Goal: Check status: Check status

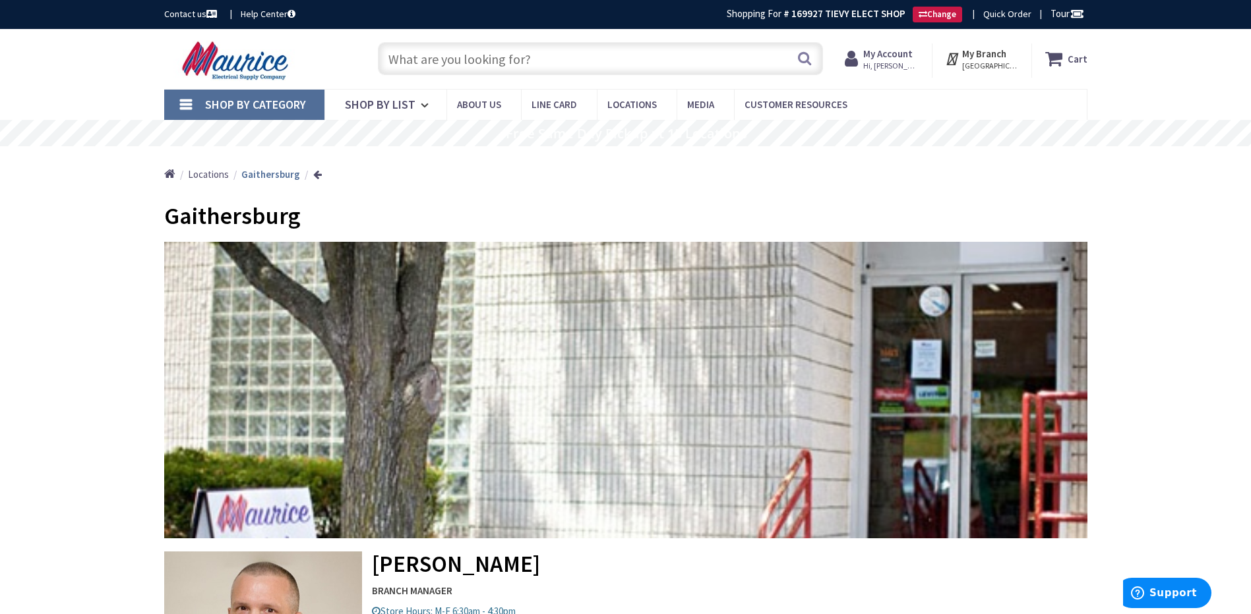
click at [883, 65] on span "Hi, Ron" at bounding box center [891, 66] width 56 height 11
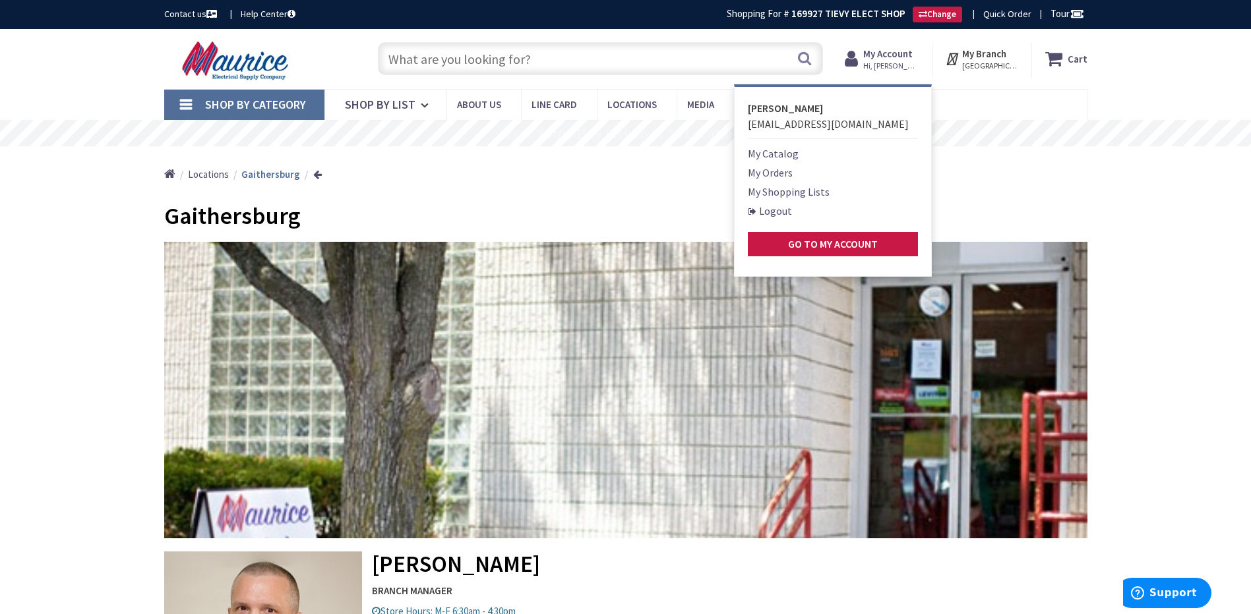
click at [779, 175] on link "My Orders" at bounding box center [770, 173] width 45 height 16
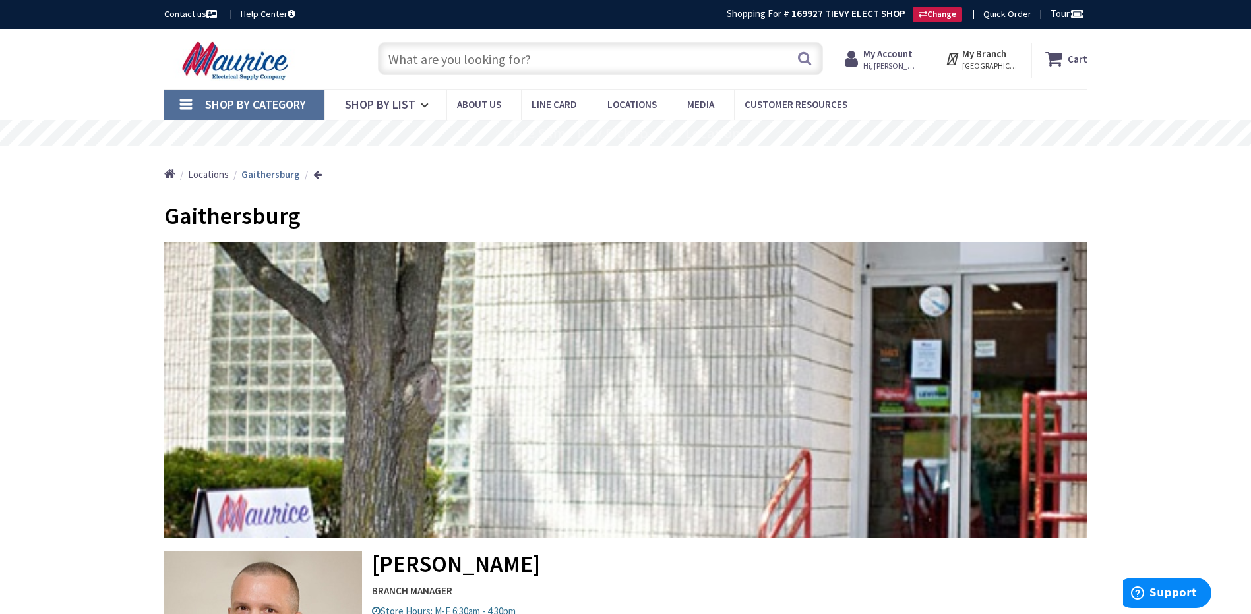
click at [876, 68] on span "Hi, [PERSON_NAME]" at bounding box center [891, 66] width 56 height 11
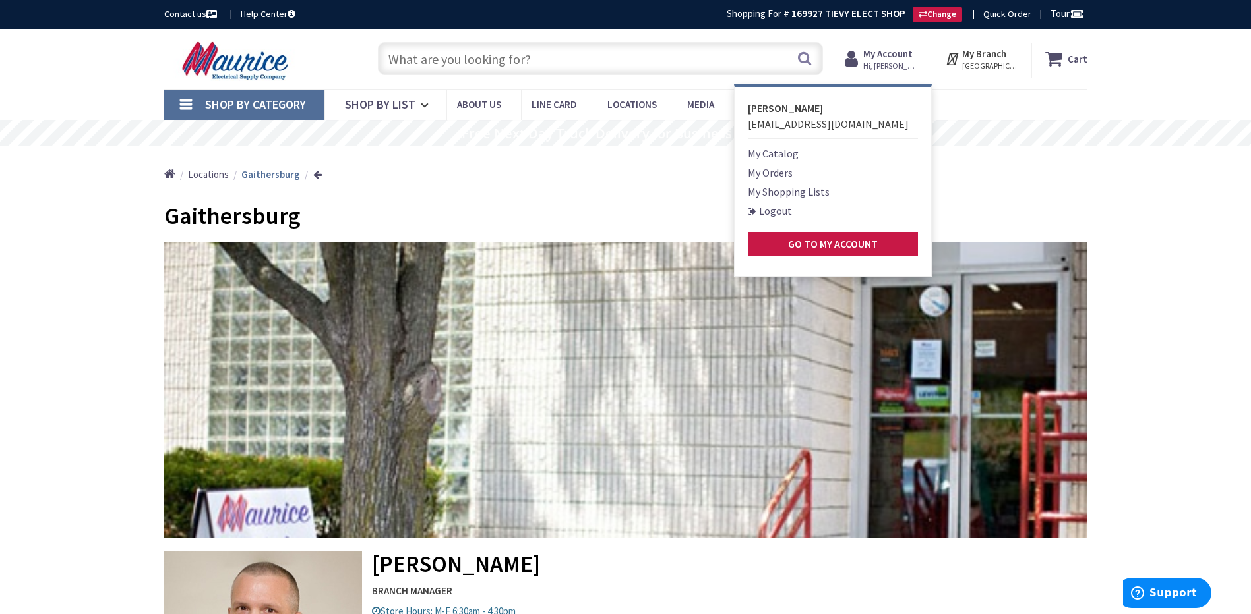
click at [787, 173] on link "My Orders" at bounding box center [770, 173] width 45 height 16
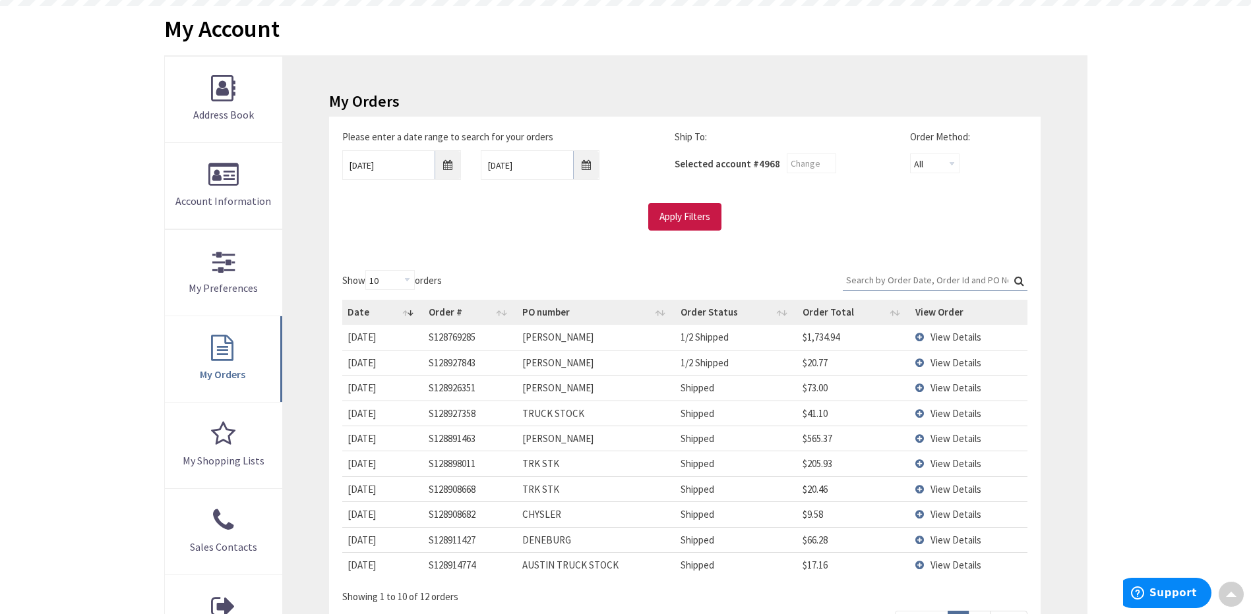
scroll to position [198, 0]
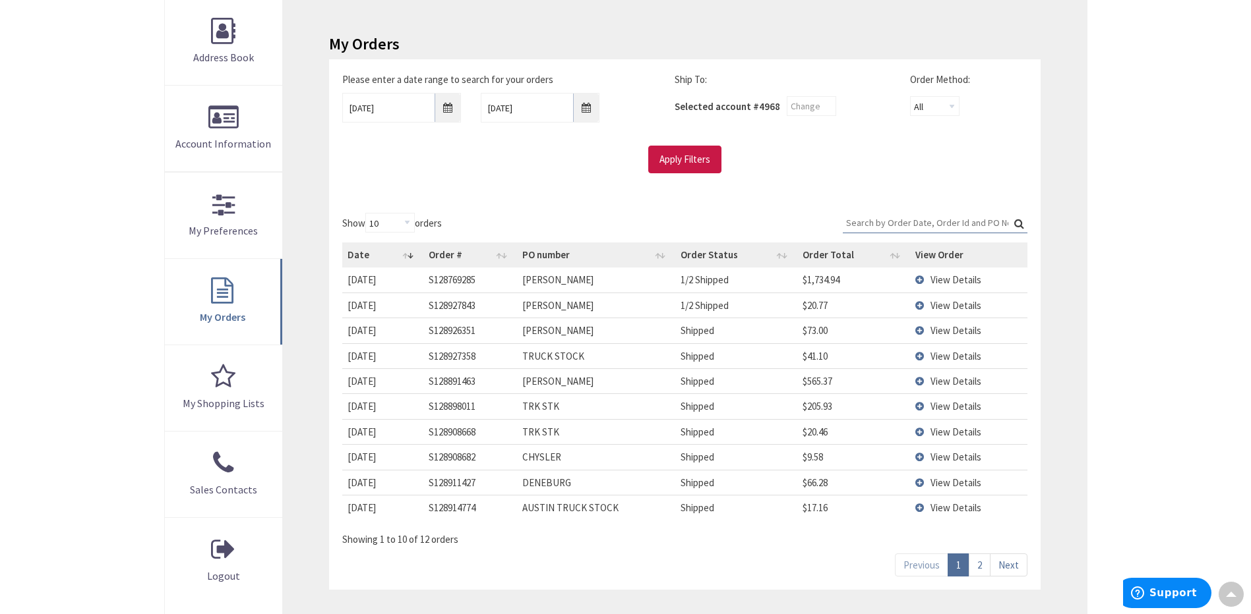
click at [919, 282] on td "View Details" at bounding box center [968, 280] width 117 height 24
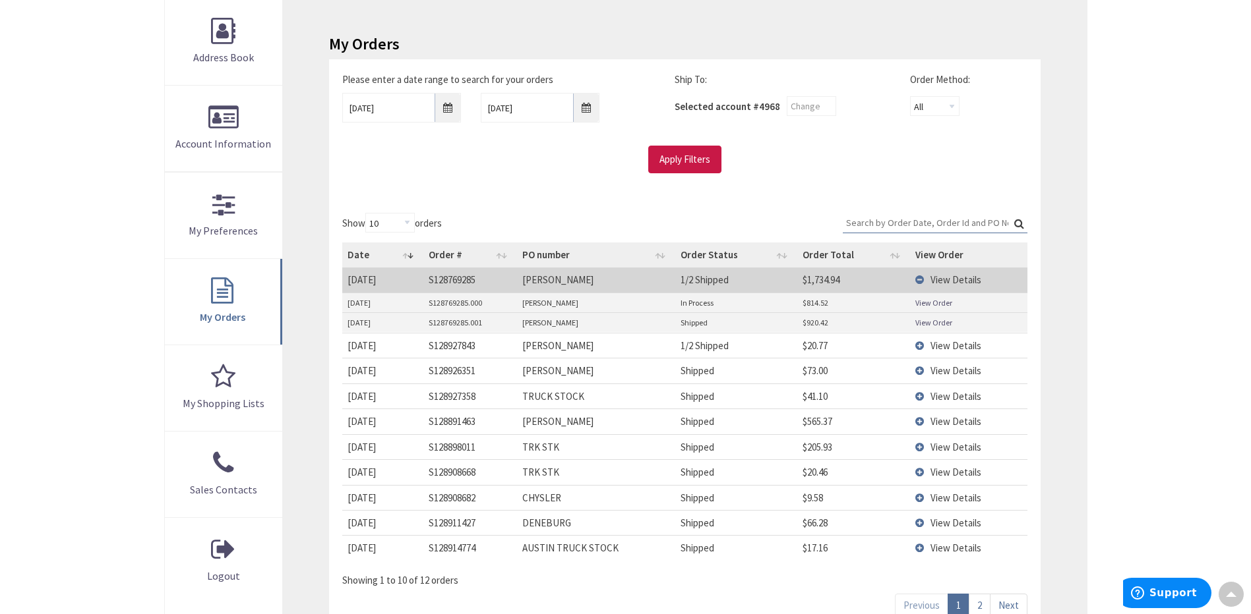
click at [931, 303] on link "View Order" at bounding box center [933, 302] width 37 height 11
click at [919, 370] on td "View Details" at bounding box center [968, 370] width 117 height 25
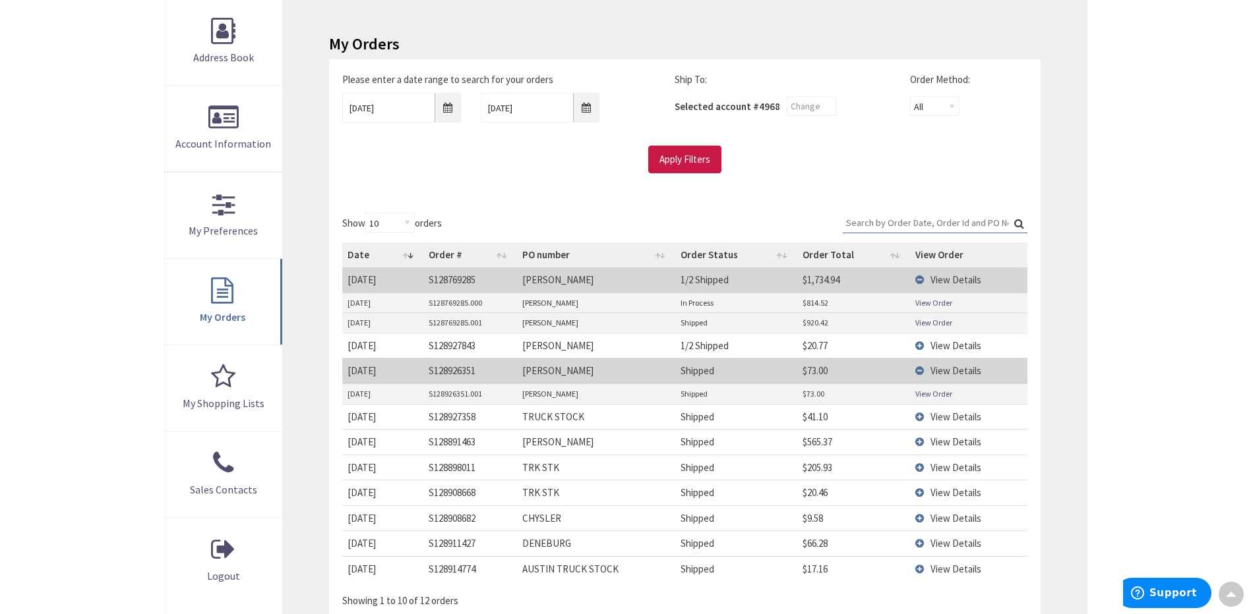
click at [925, 393] on link "View Order" at bounding box center [933, 393] width 37 height 11
click at [919, 370] on td "View Details" at bounding box center [968, 370] width 117 height 25
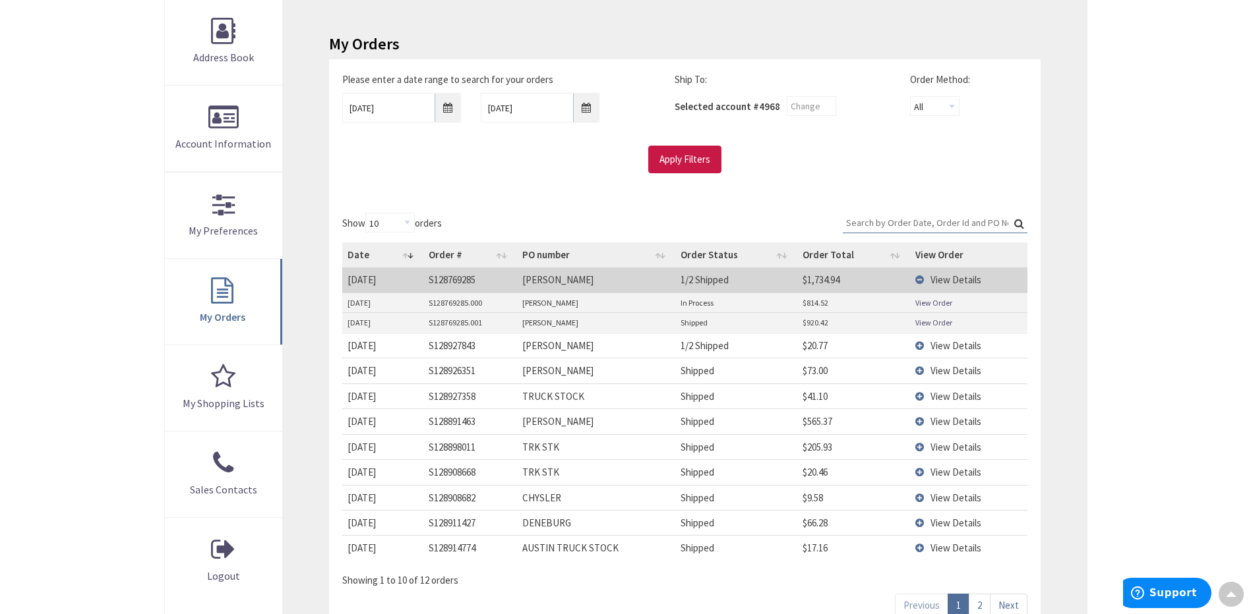
click at [922, 345] on td "View Details" at bounding box center [968, 345] width 117 height 25
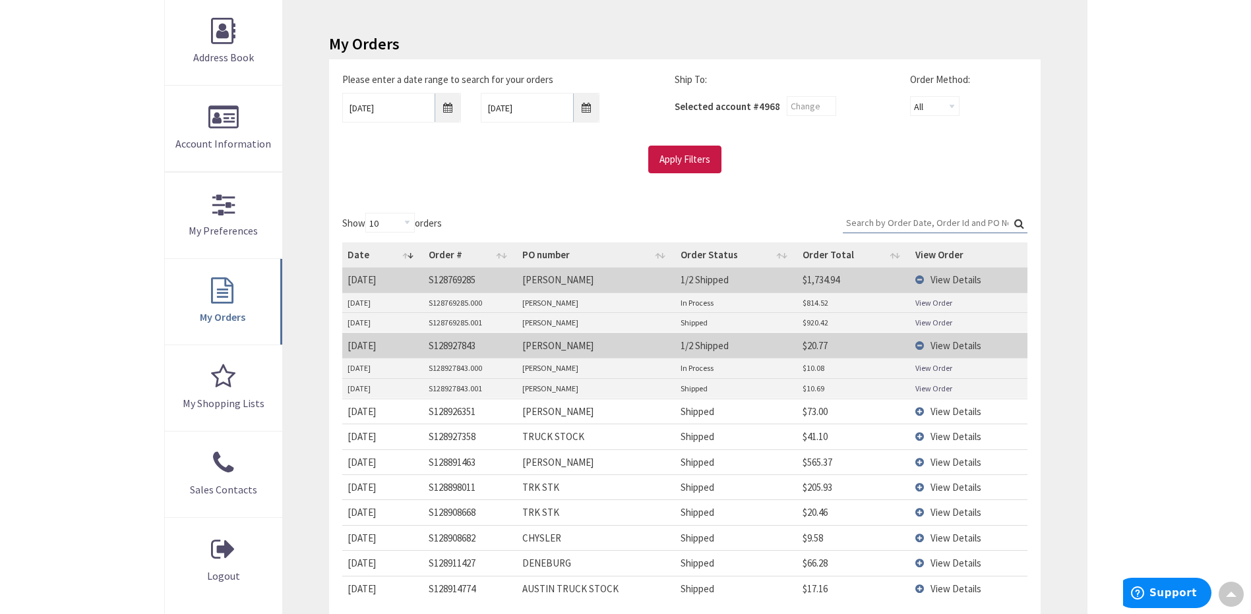
click at [933, 370] on link "View Order" at bounding box center [933, 368] width 37 height 11
click at [920, 411] on td "View Details" at bounding box center [968, 411] width 117 height 25
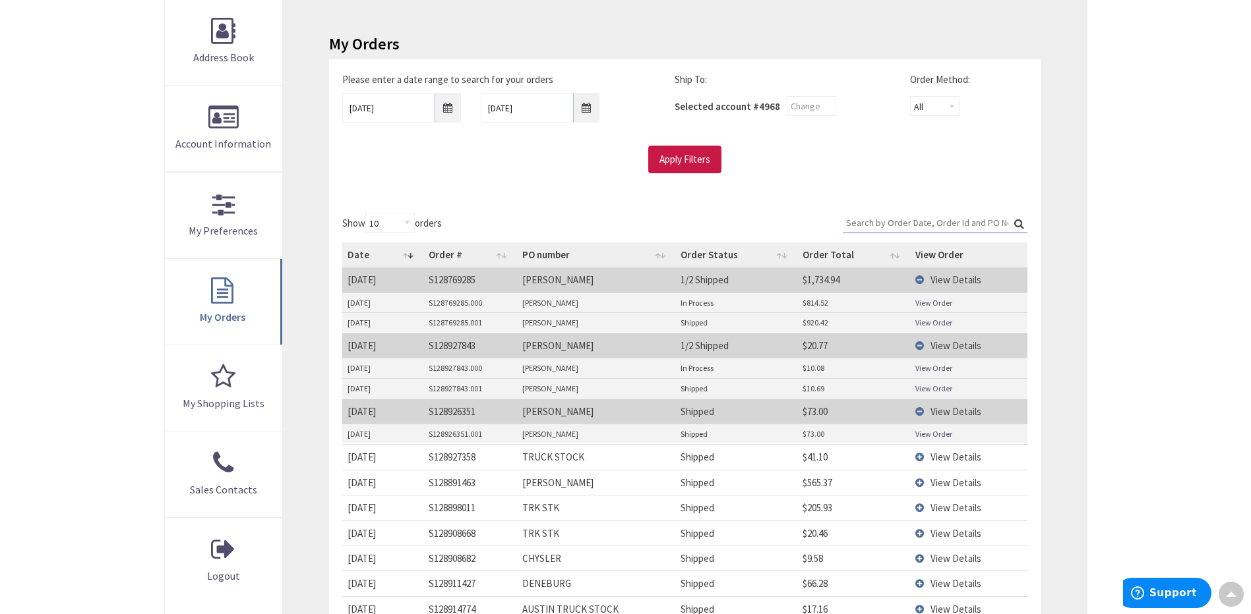
click at [920, 343] on td "View Details" at bounding box center [968, 345] width 117 height 25
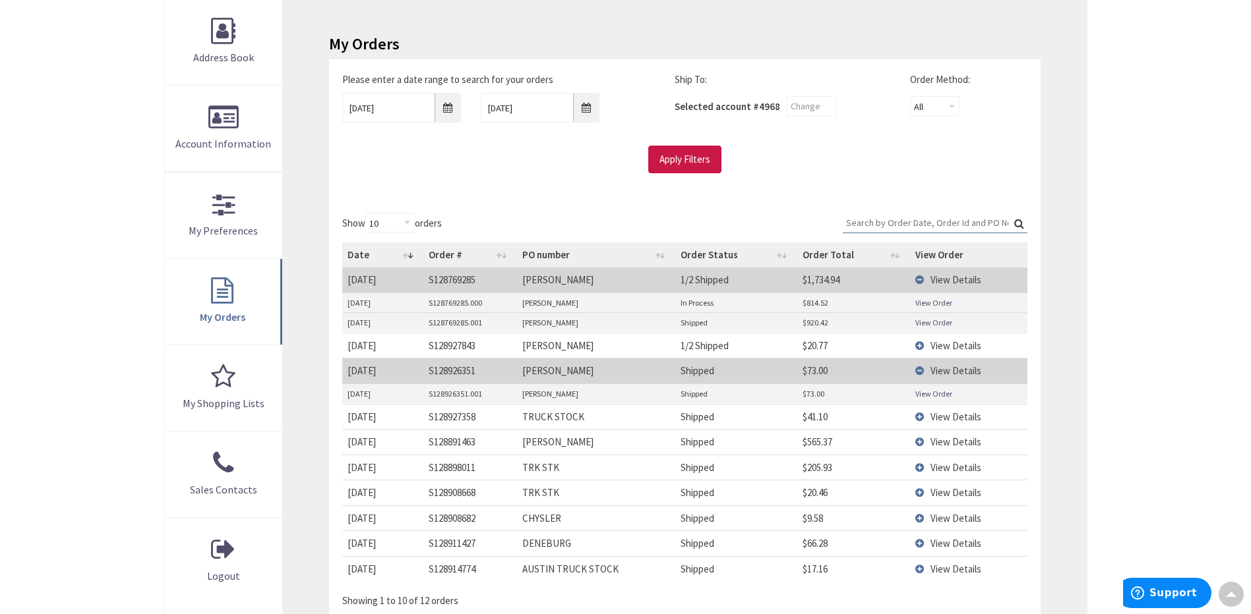
click at [922, 282] on td "View Details" at bounding box center [968, 280] width 117 height 24
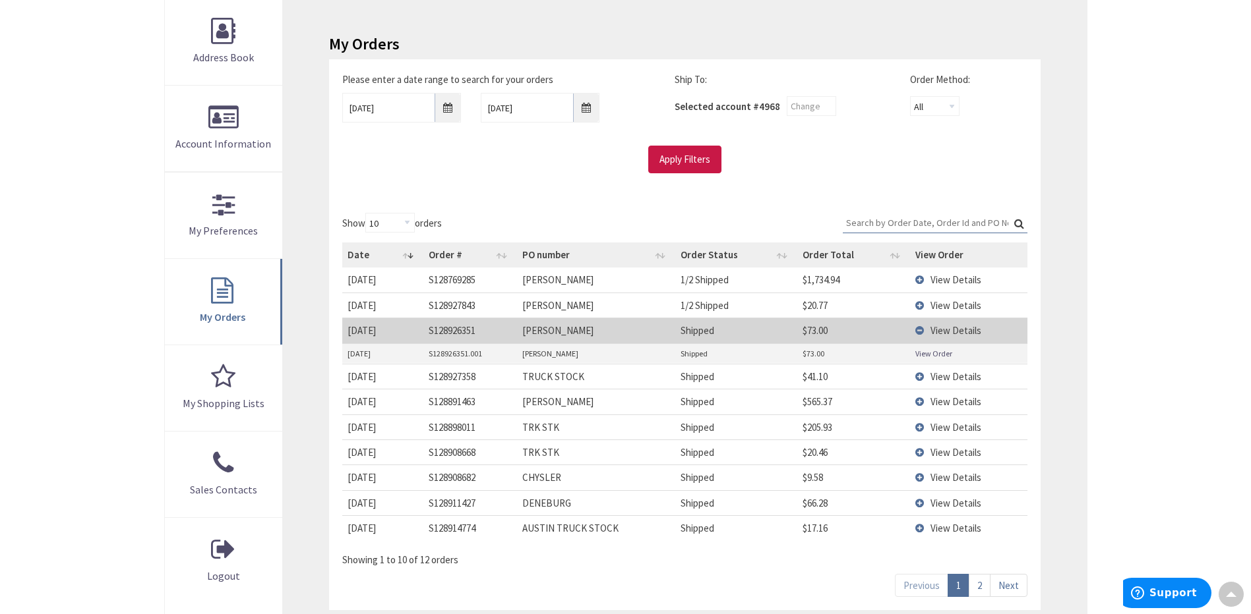
click at [920, 308] on td "View Details" at bounding box center [968, 305] width 117 height 25
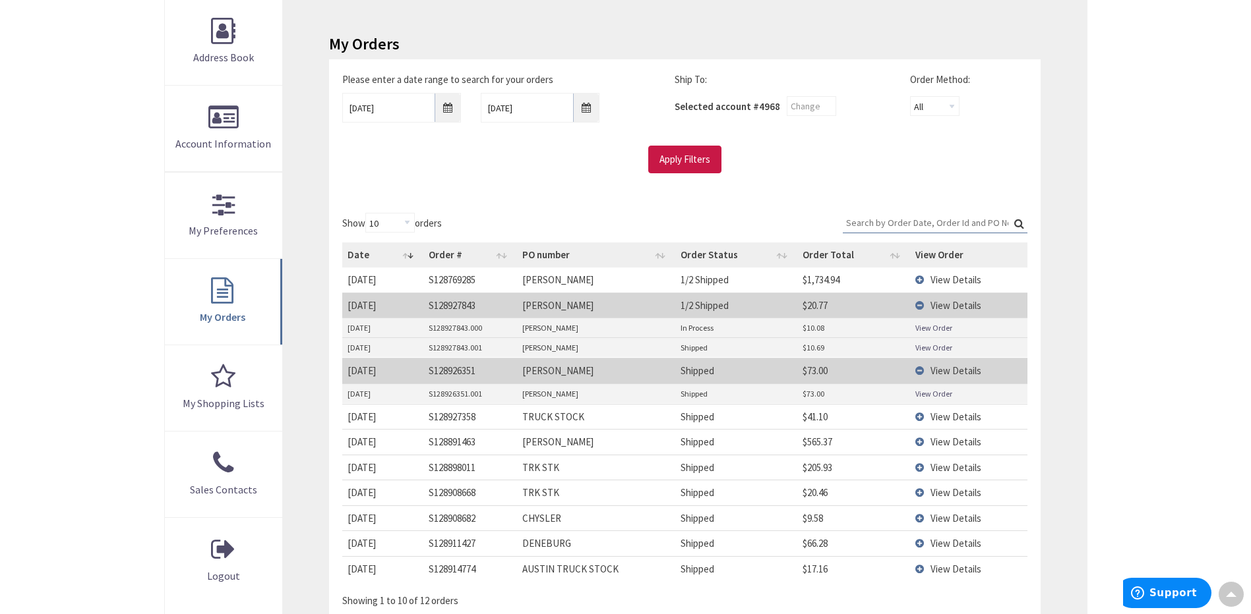
click at [920, 307] on td "View Details" at bounding box center [968, 305] width 117 height 25
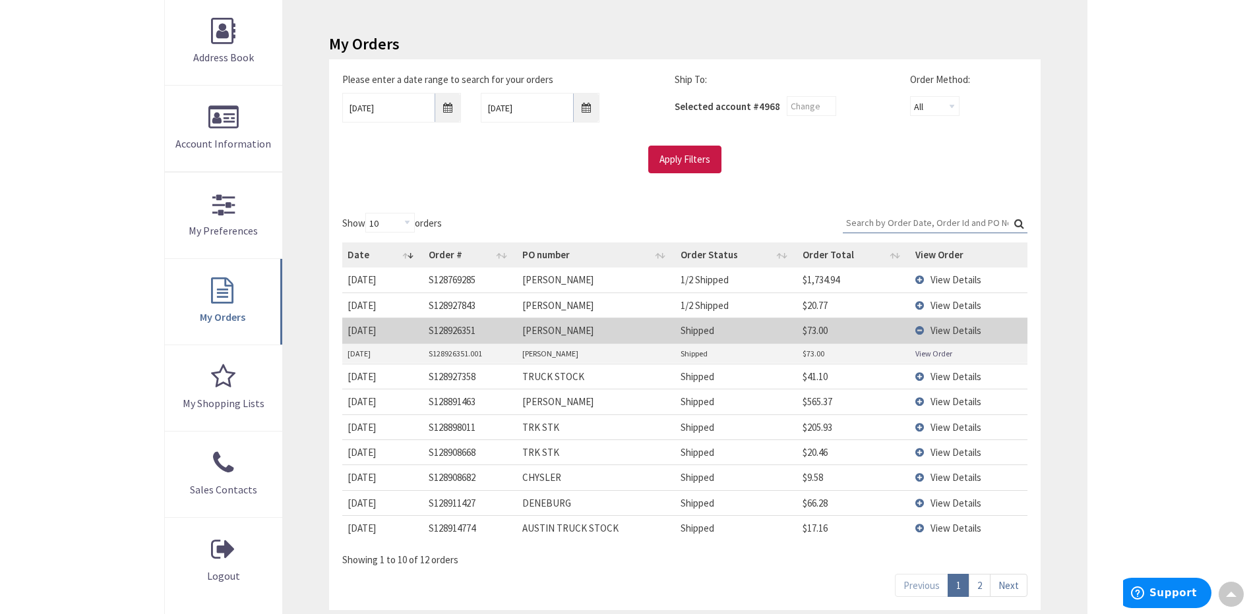
click at [984, 589] on link "2" at bounding box center [979, 585] width 22 height 23
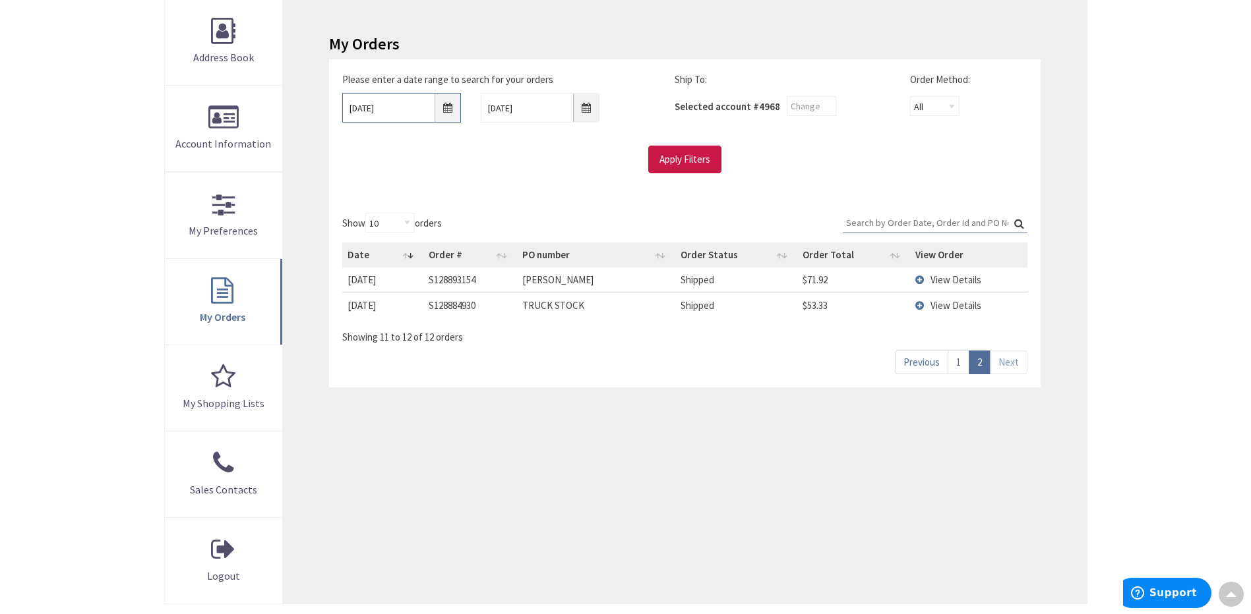
click at [451, 108] on input "9/30/2025" at bounding box center [401, 108] width 119 height 30
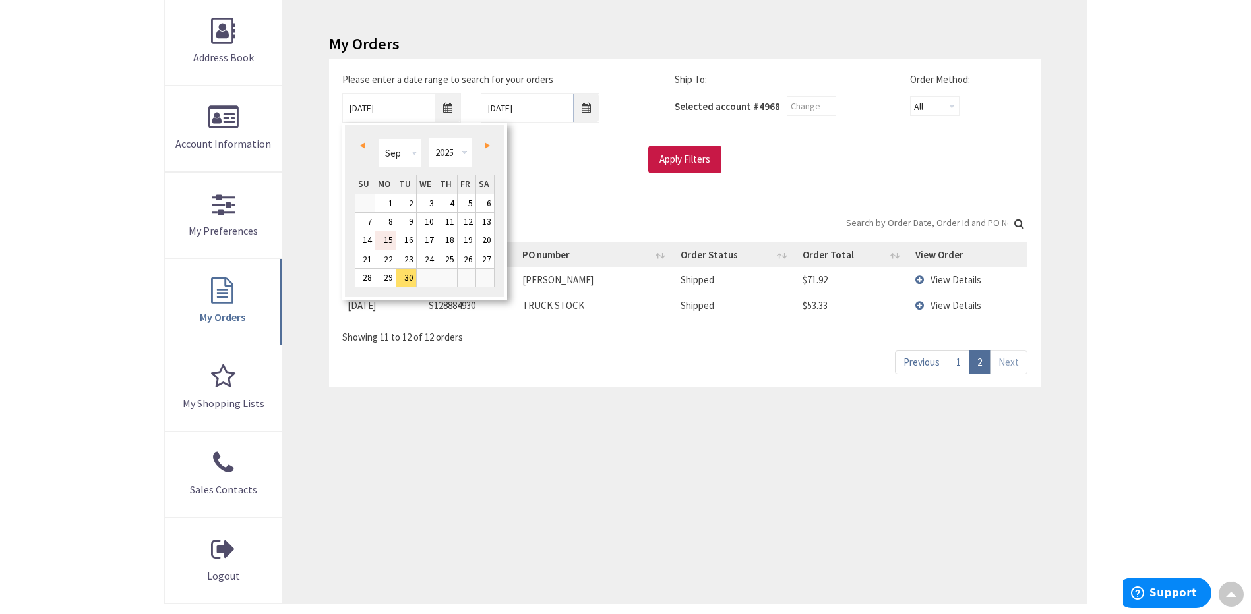
click at [391, 239] on link "15" at bounding box center [385, 240] width 20 height 18
type input "09/15/2025"
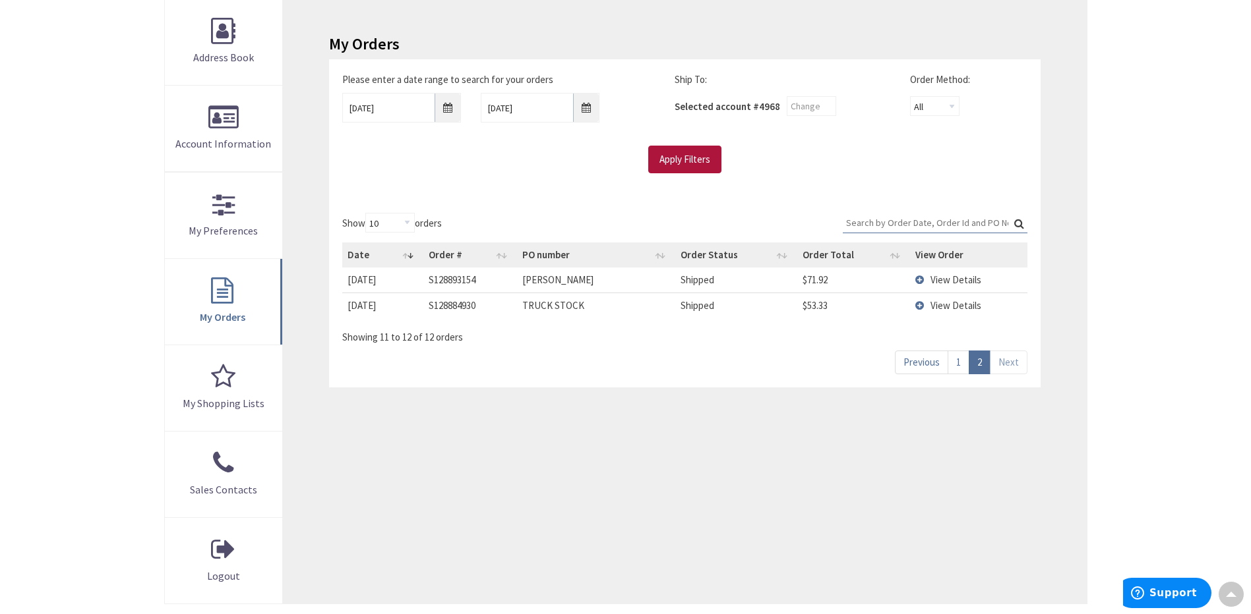
click at [696, 165] on input "Apply Filters" at bounding box center [684, 160] width 73 height 28
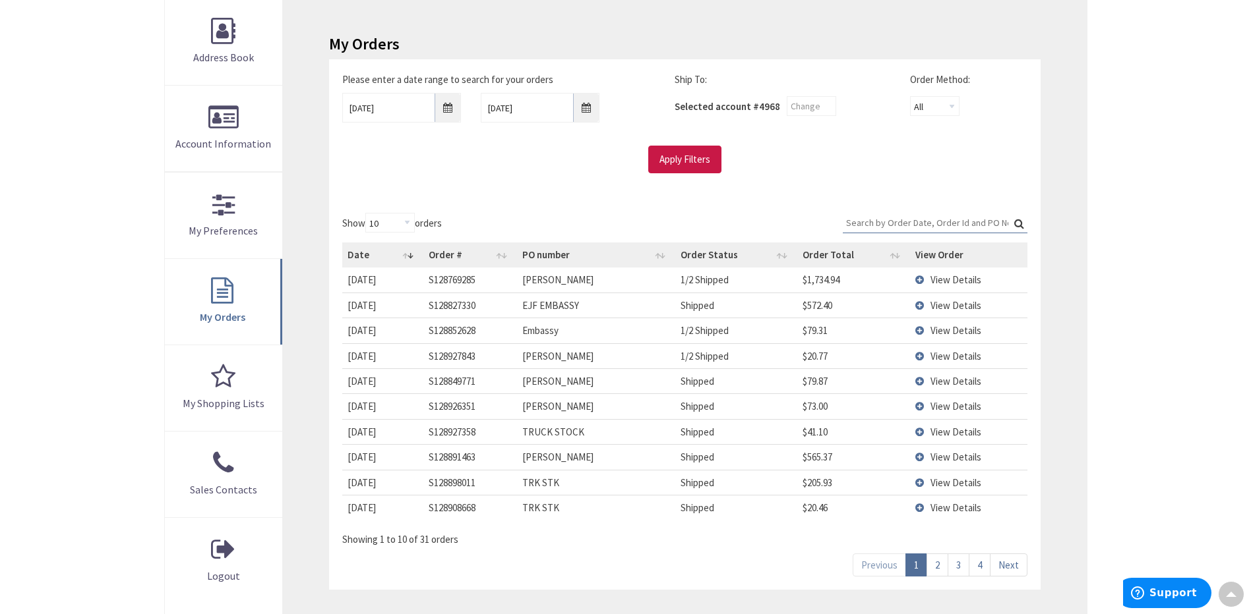
click at [918, 332] on td "View Details" at bounding box center [968, 330] width 117 height 25
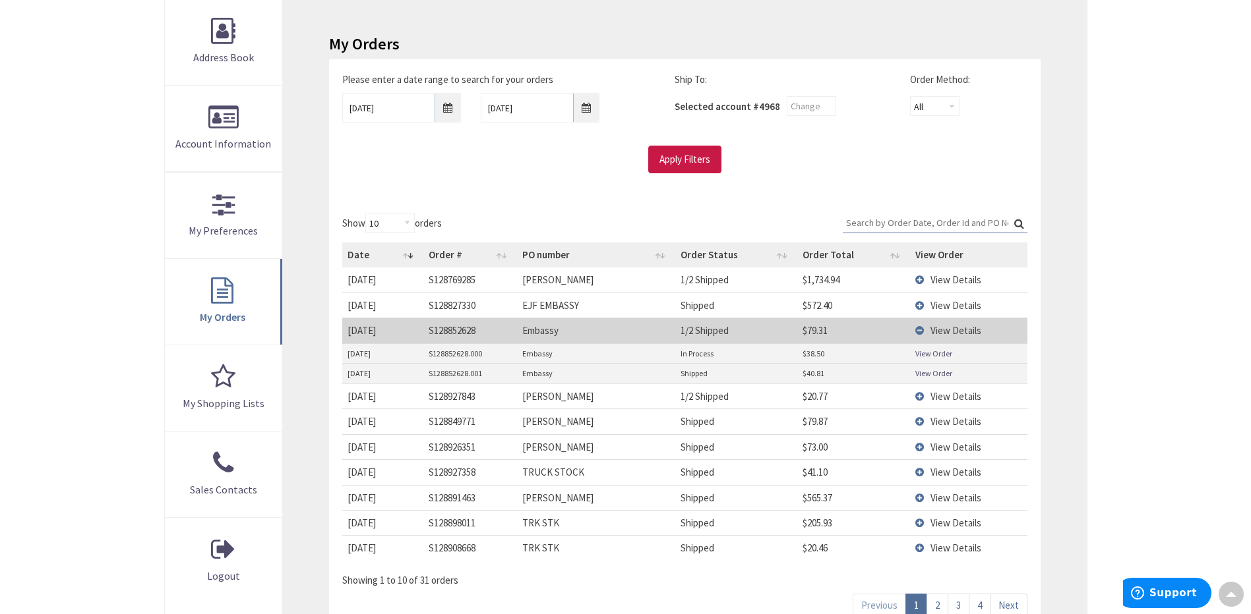
click at [923, 355] on link "View Order" at bounding box center [933, 353] width 37 height 11
click at [935, 353] on link "View Order" at bounding box center [933, 353] width 37 height 11
click at [927, 356] on link "View Order" at bounding box center [933, 353] width 37 height 11
click at [943, 377] on link "View Order" at bounding box center [933, 373] width 37 height 11
click at [919, 330] on td "View Details" at bounding box center [968, 330] width 117 height 25
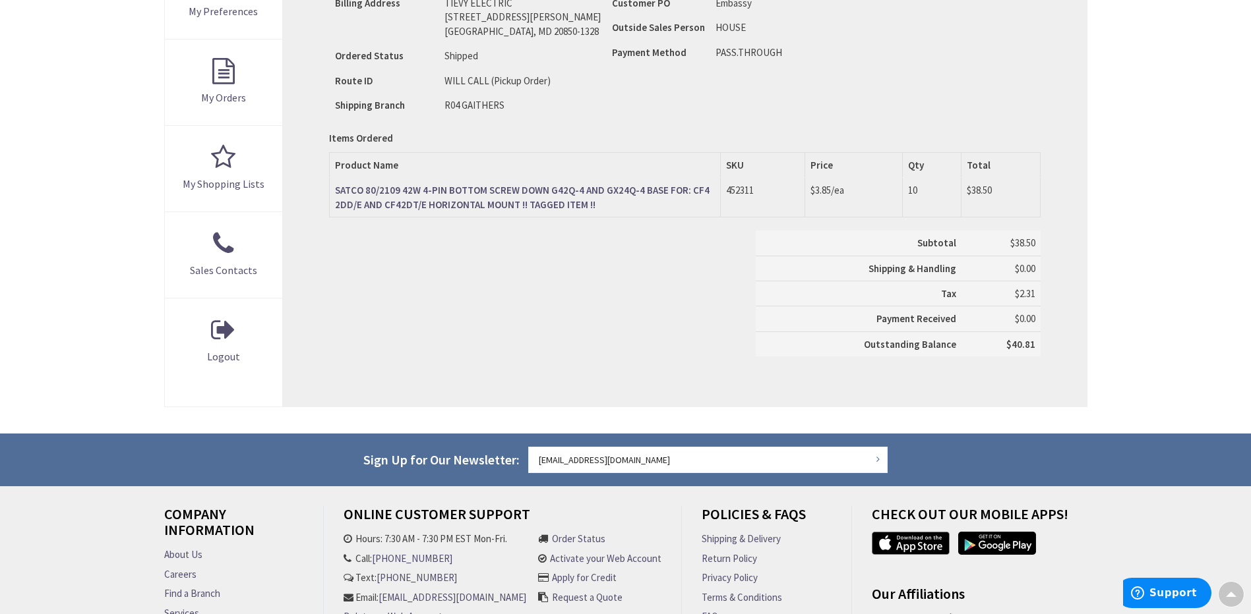
scroll to position [200, 0]
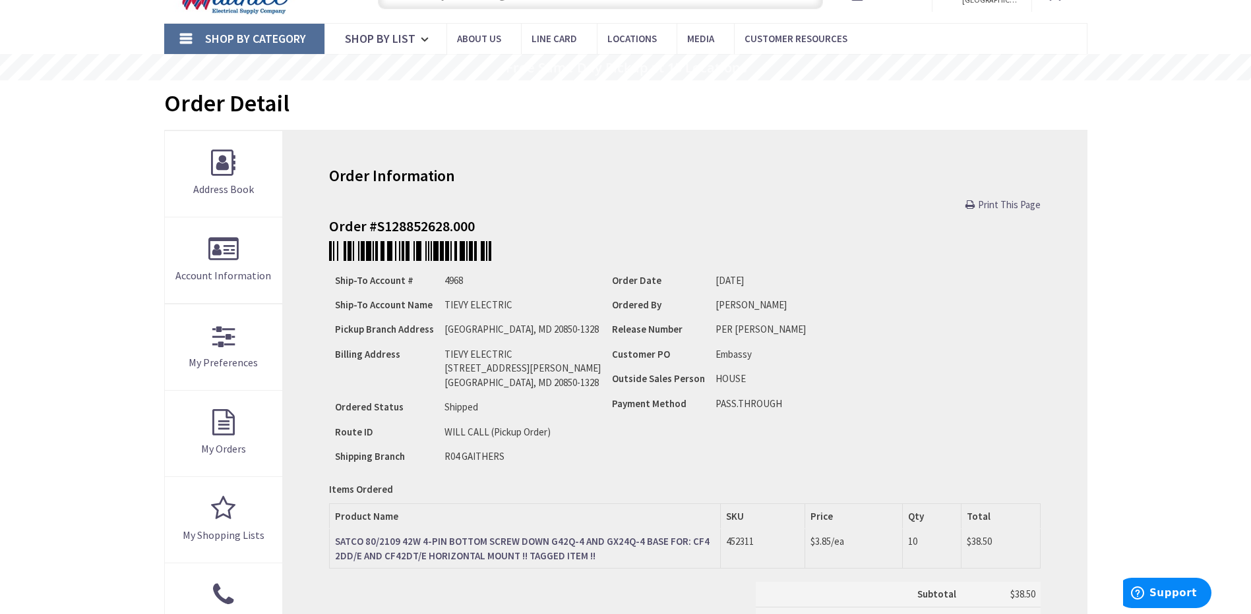
scroll to position [68, 0]
